Goal: Task Accomplishment & Management: Manage account settings

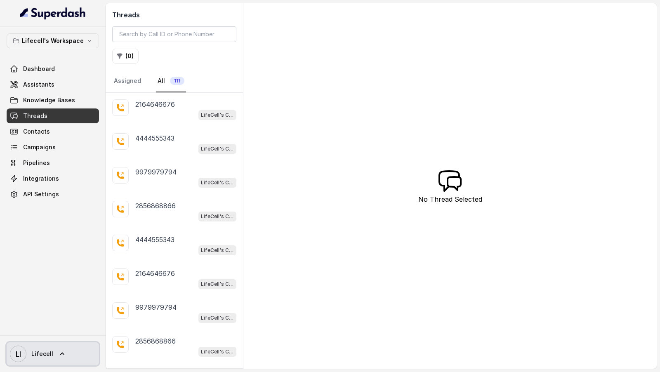
click at [47, 346] on span "LI Lifecell" at bounding box center [31, 354] width 43 height 16
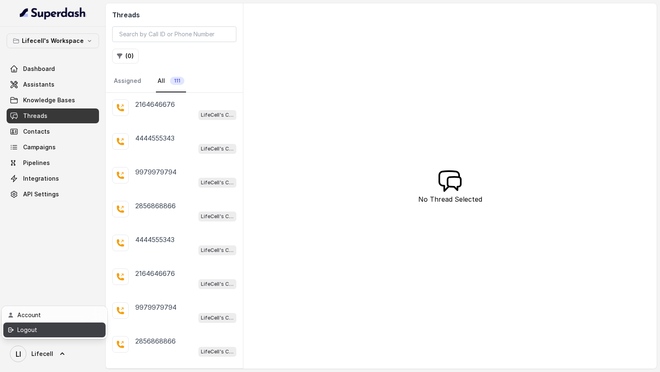
click at [66, 331] on div "Logout" at bounding box center [52, 330] width 70 height 10
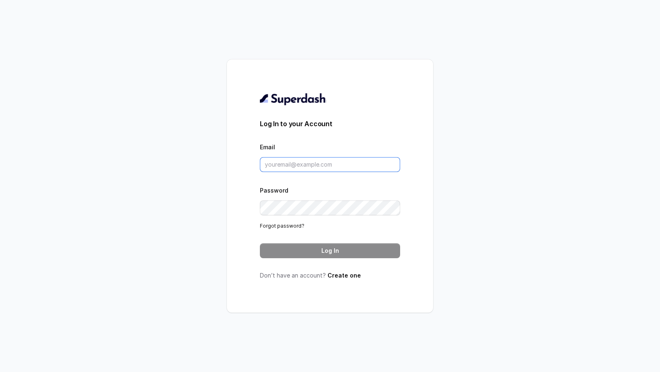
click at [308, 160] on input "Email" at bounding box center [330, 164] width 140 height 15
type input "u"
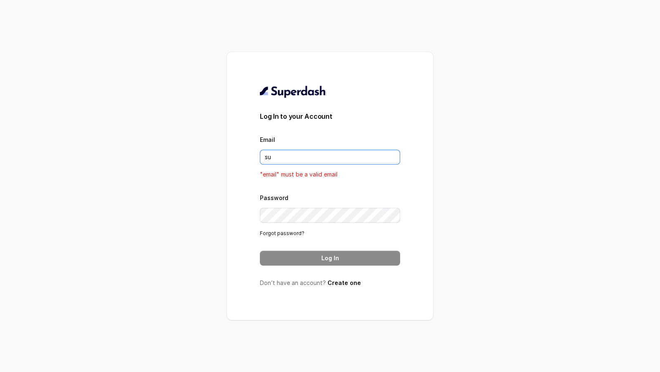
type input "support@trysuperdash.com"
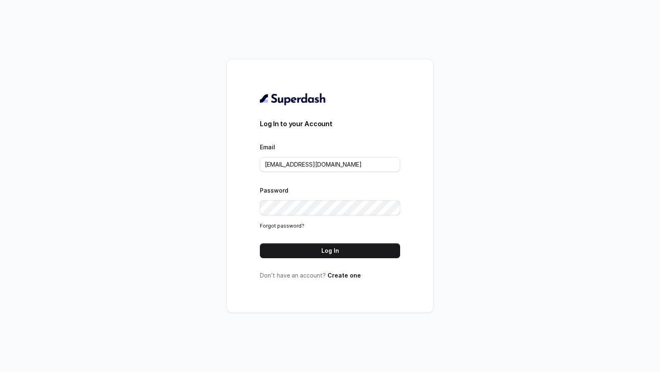
click at [325, 252] on button "Log In" at bounding box center [330, 250] width 140 height 15
